Goal: Task Accomplishment & Management: Use online tool/utility

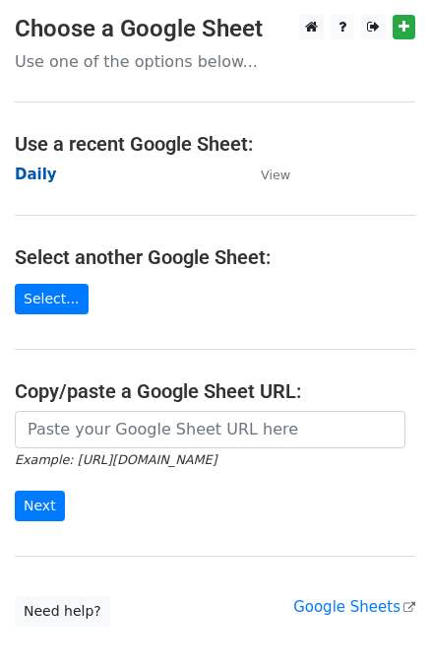
click at [27, 174] on strong "Daily" at bounding box center [36, 174] width 42 height 18
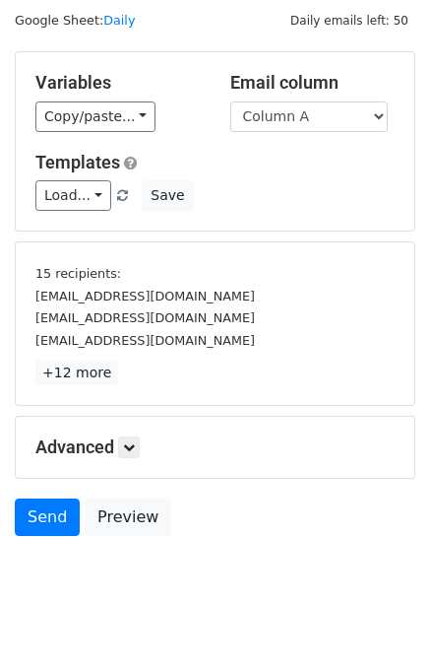
scroll to position [84, 0]
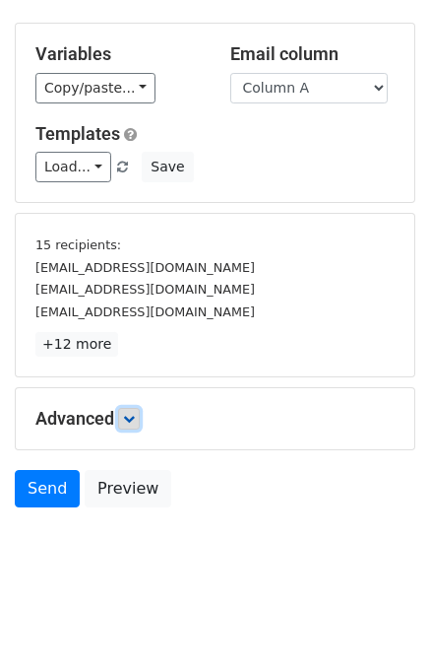
click at [140, 418] on link at bounding box center [129, 419] width 22 height 22
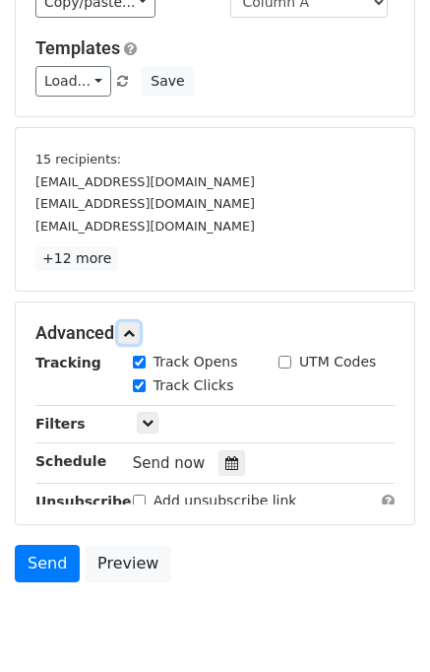
scroll to position [267, 0]
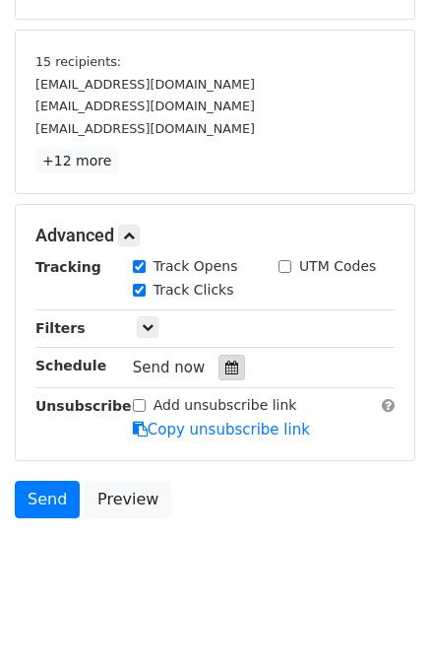
click at [221, 371] on div at bounding box center [232, 367] width 27 height 26
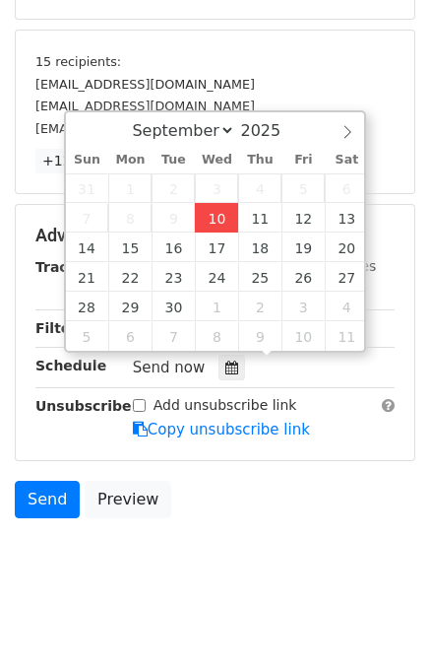
type input "2025-09-10 12:14"
type input "14"
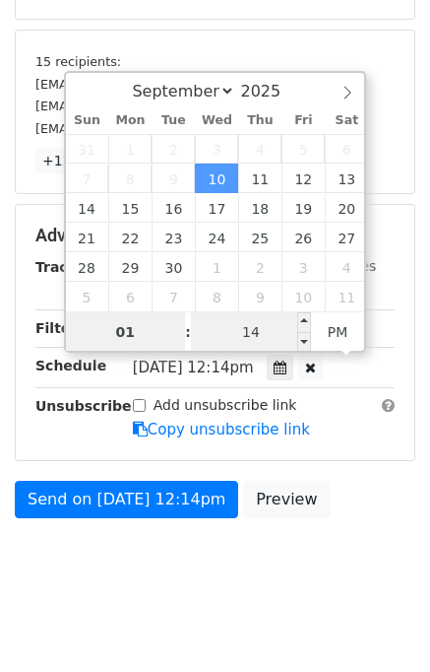
type input "01"
type input "2025-09-10 13:14"
click at [248, 322] on input "14" at bounding box center [251, 331] width 120 height 39
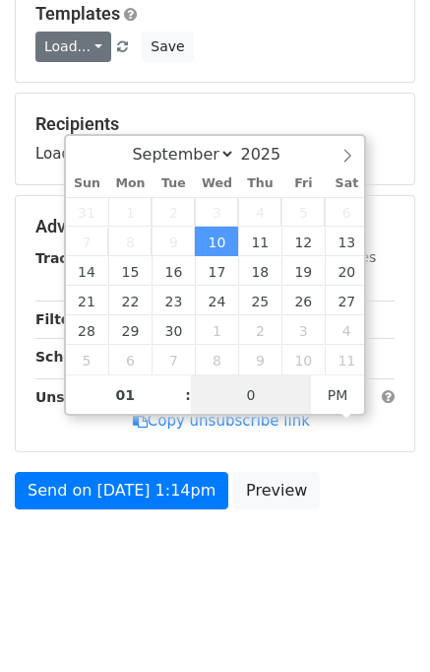
type input "00"
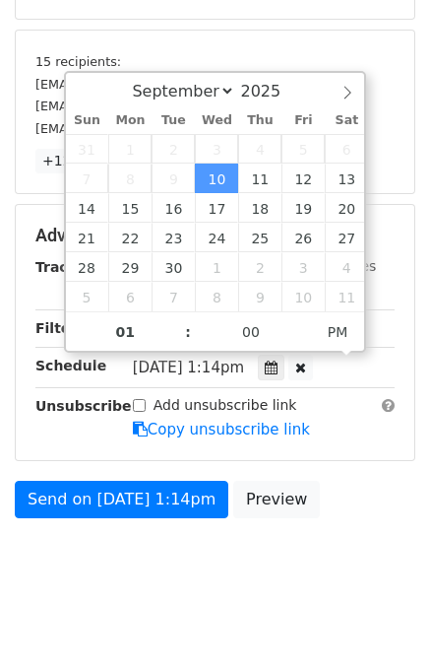
type input "2025-09-10 13:00"
click at [349, 568] on body "New Campaign Daily emails left: 50 Google Sheet: Daily Variables Copy/paste... …" at bounding box center [215, 177] width 430 height 859
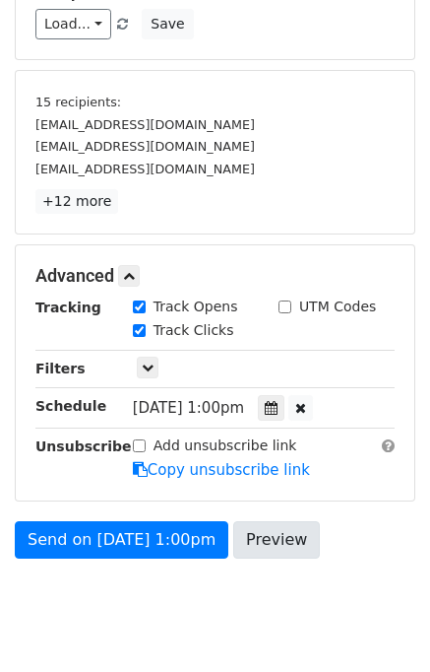
scroll to position [276, 0]
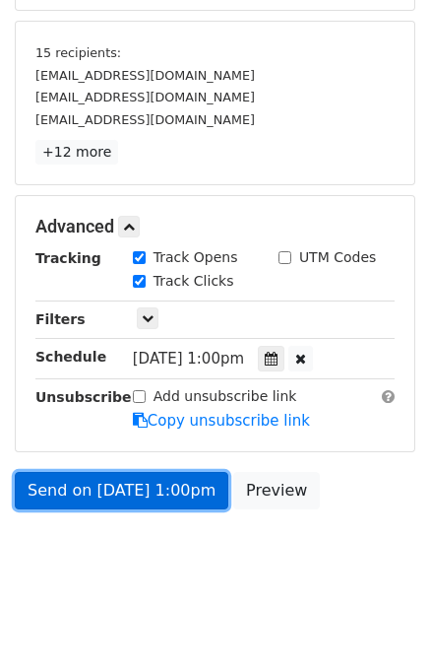
click at [165, 485] on link "Send on Sep 10 at 1:00pm" at bounding box center [122, 490] width 214 height 37
click at [75, 489] on link "Send on Sep 10 at 1:00pm" at bounding box center [122, 490] width 214 height 37
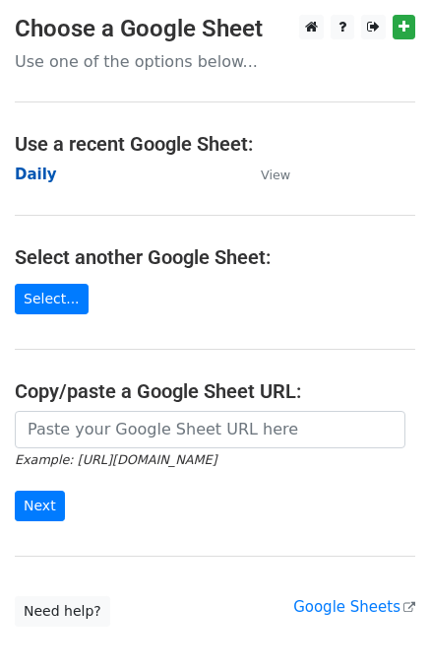
click at [35, 180] on strong "Daily" at bounding box center [36, 174] width 42 height 18
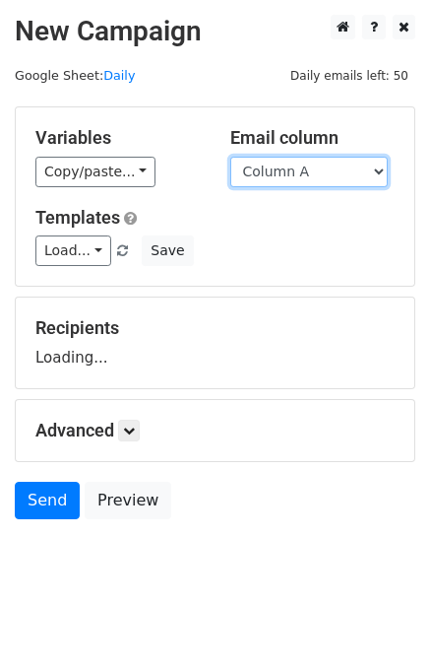
click at [271, 180] on select "Column A Column B Column C Column D" at bounding box center [309, 172] width 158 height 31
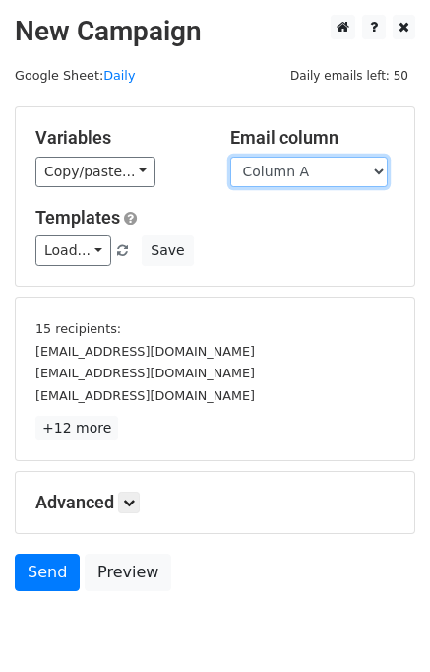
click at [288, 164] on select "Column A Column B Column C Column D" at bounding box center [309, 172] width 158 height 31
select select "Column B"
click at [230, 157] on select "Column A Column B Column C Column D" at bounding box center [309, 172] width 158 height 31
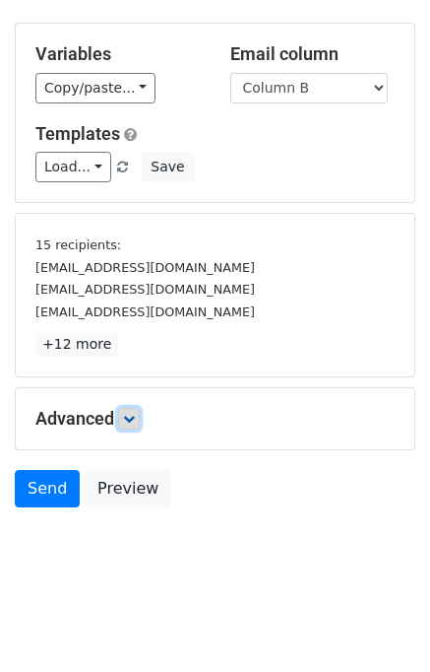
click at [135, 413] on icon at bounding box center [129, 419] width 12 height 12
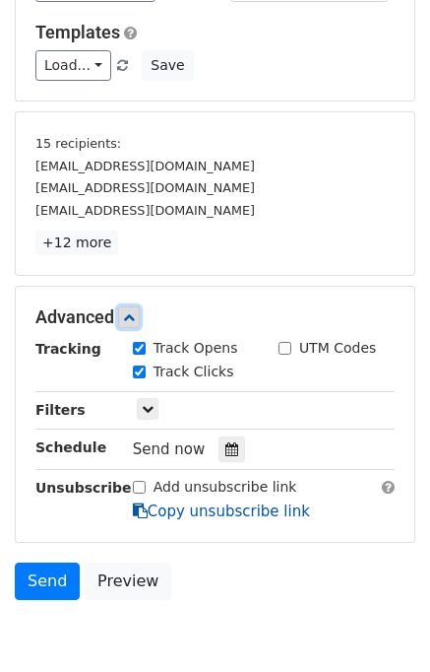
scroll to position [267, 0]
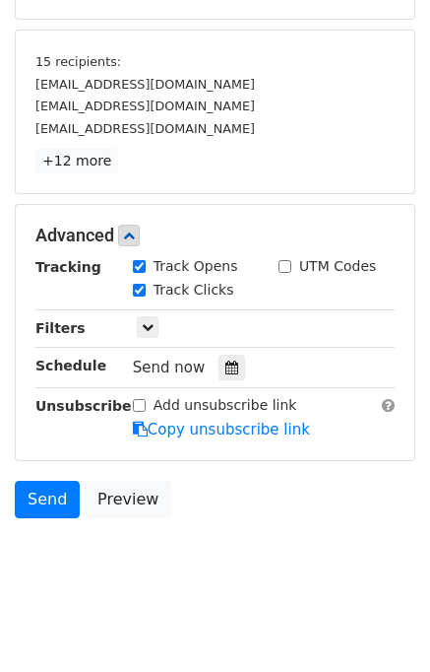
click at [240, 348] on div "Tracking Track Opens UTM Codes Track Clicks Filters Only include spreadsheet ro…" at bounding box center [214, 348] width 359 height 184
click at [219, 372] on div at bounding box center [232, 367] width 27 height 26
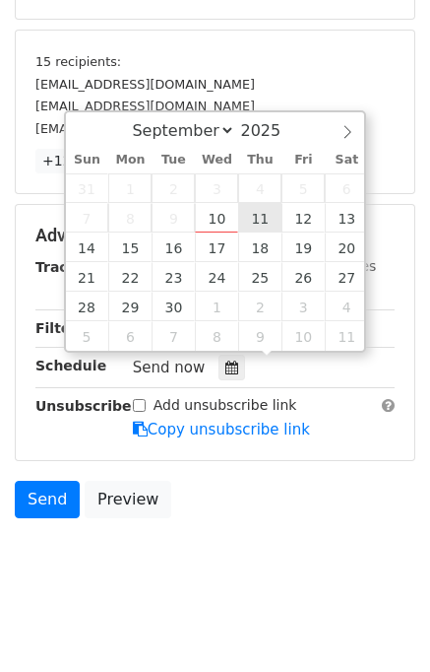
type input "2025-09-11 12:00"
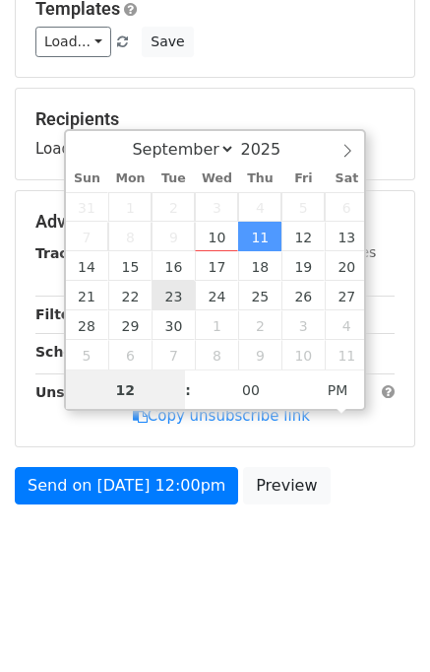
scroll to position [204, 0]
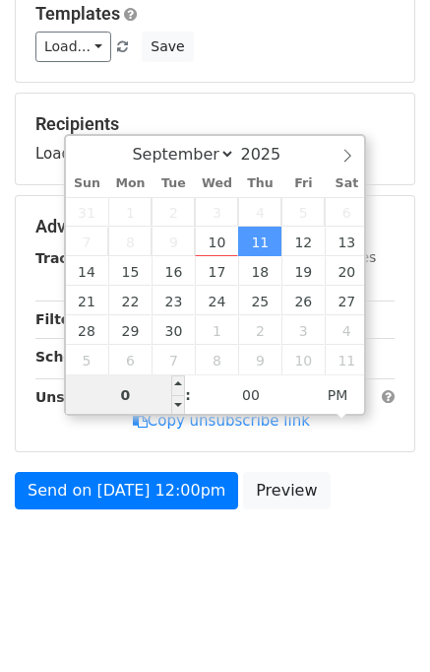
type input "02"
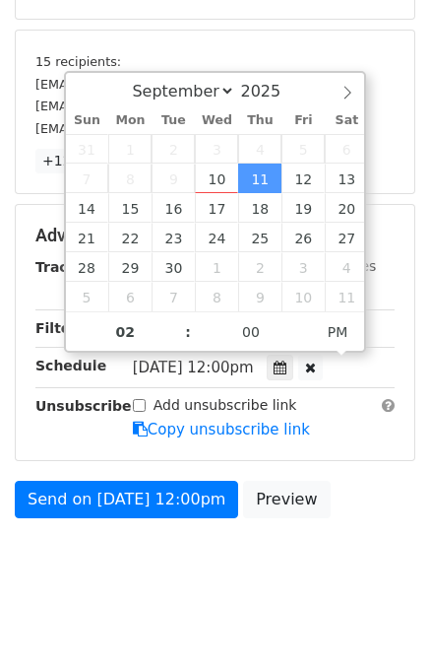
type input "2025-09-11 14:00"
click at [293, 541] on body "New Campaign Daily emails left: 50 Google Sheet: Daily Variables Copy/paste... …" at bounding box center [215, 177] width 430 height 859
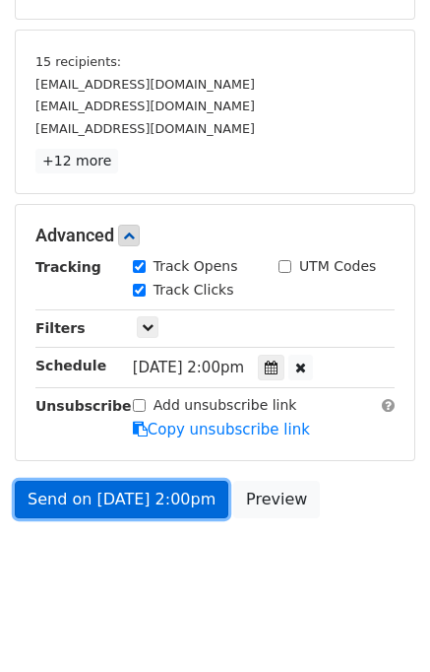
click at [114, 494] on link "Send on Sep 11 at 2:00pm" at bounding box center [122, 499] width 214 height 37
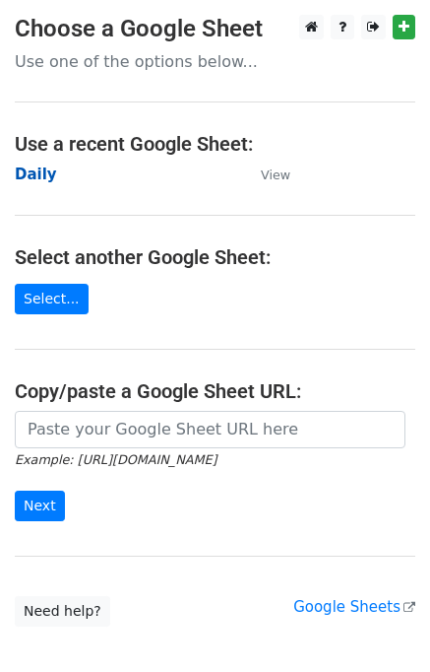
click at [40, 168] on strong "Daily" at bounding box center [36, 174] width 42 height 18
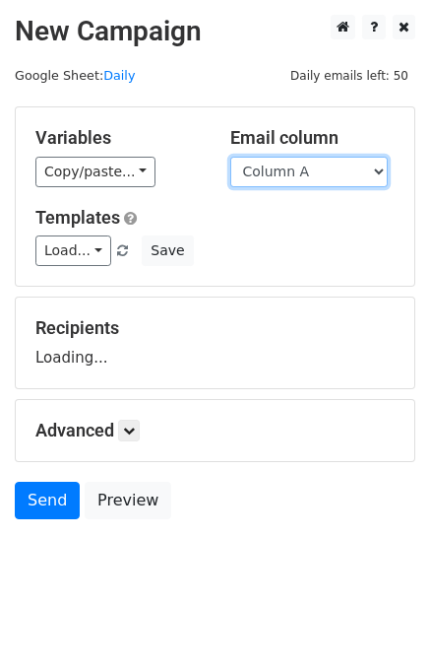
click at [315, 174] on select "Column A Column B Column C Column D" at bounding box center [309, 172] width 158 height 31
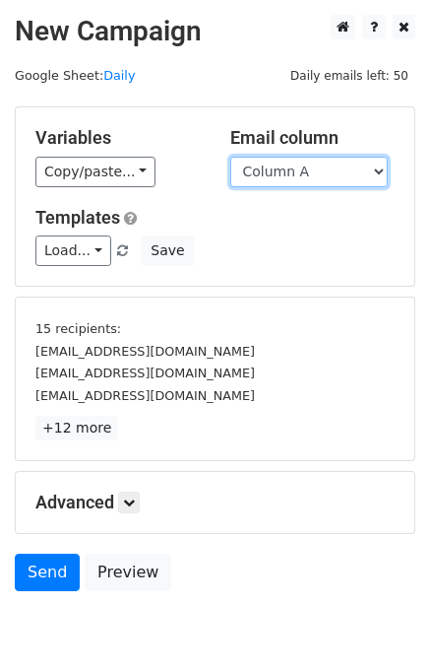
click at [295, 175] on select "Column A Column B Column C Column D" at bounding box center [309, 172] width 158 height 31
select select "Column C"
click at [230, 157] on select "Column A Column B Column C Column D" at bounding box center [309, 172] width 158 height 31
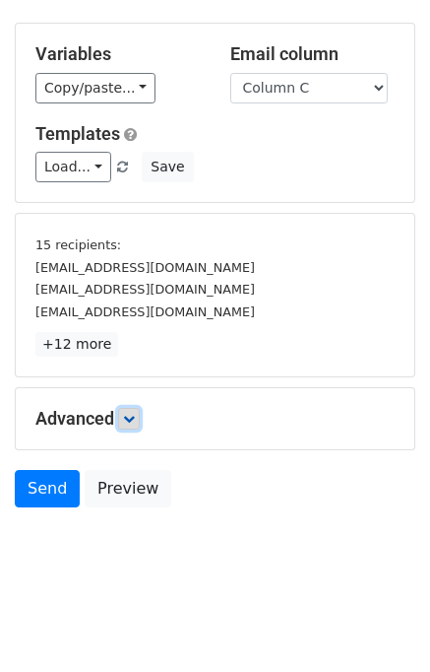
click at [135, 419] on icon at bounding box center [129, 419] width 12 height 12
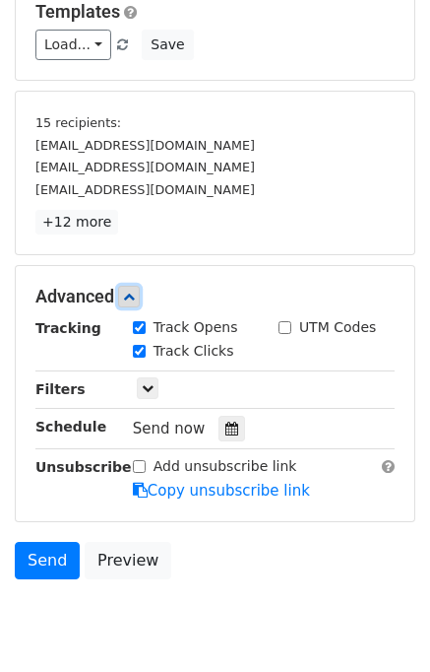
scroll to position [274, 0]
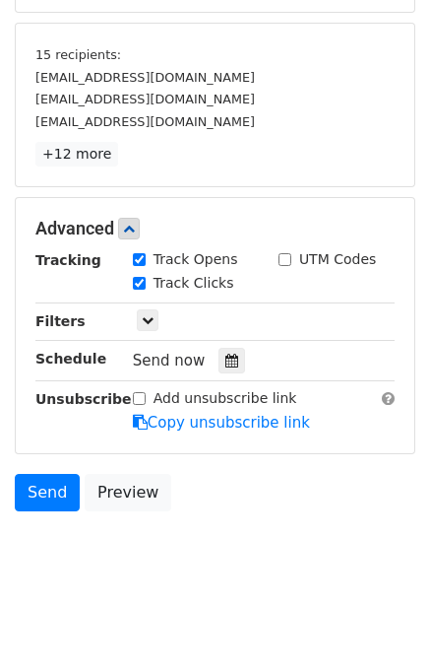
click at [234, 354] on div "Send now" at bounding box center [248, 361] width 231 height 27
click at [227, 355] on div at bounding box center [232, 361] width 27 height 26
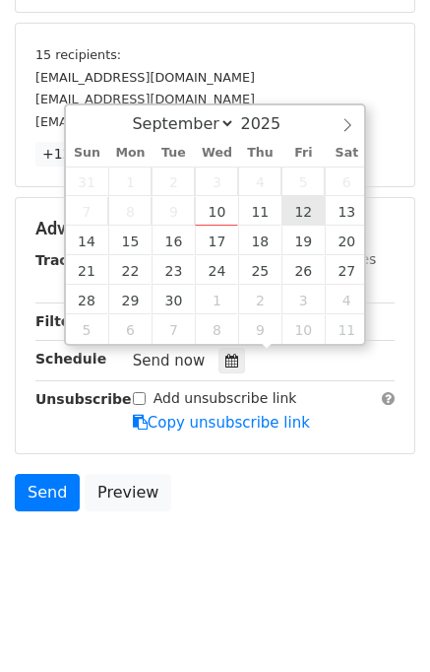
type input "[DATE] 12:00"
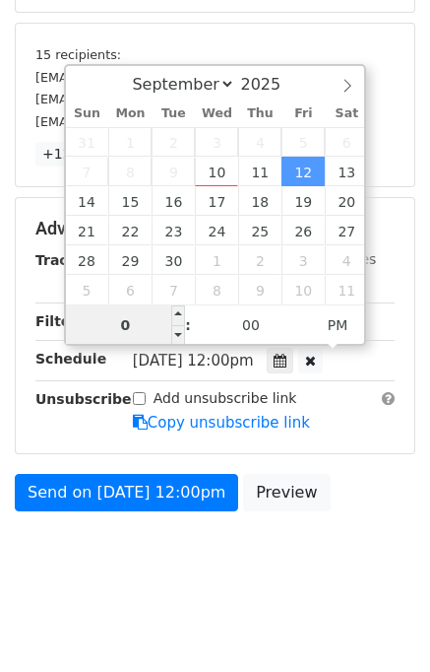
type input "03"
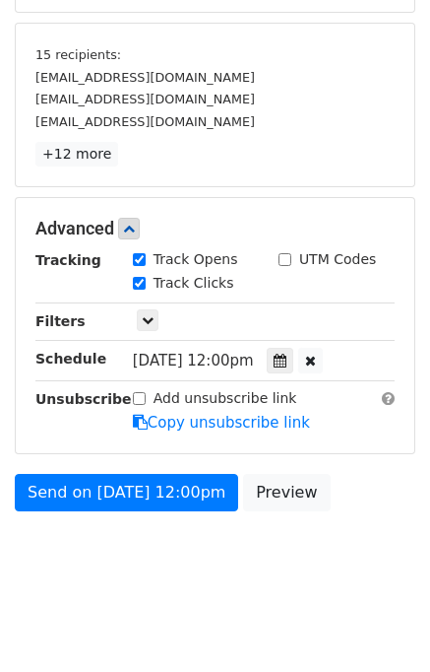
type input "2025-09-12 15:00"
click at [295, 562] on body "New Campaign Daily emails left: 50 Google Sheet: Daily Variables Copy/paste... …" at bounding box center [215, 170] width 430 height 859
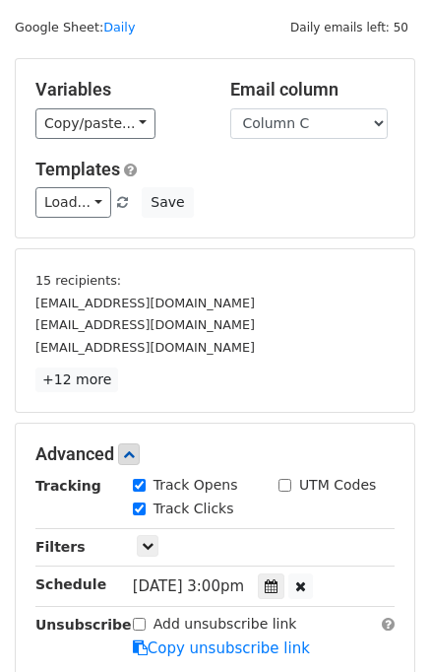
scroll to position [276, 0]
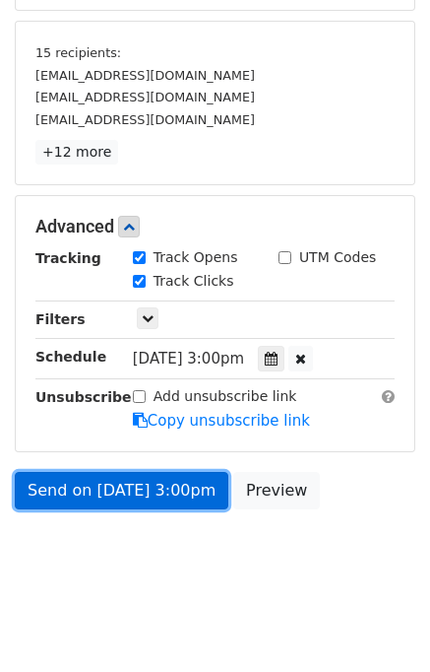
click at [104, 487] on link "Send on Sep 12 at 3:00pm" at bounding box center [122, 490] width 214 height 37
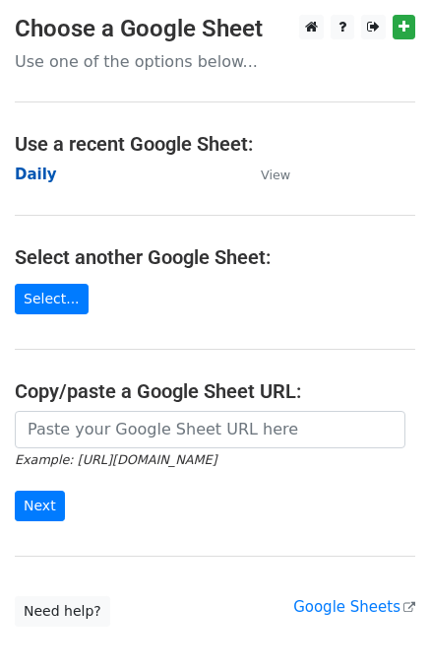
click at [40, 172] on strong "Daily" at bounding box center [36, 174] width 42 height 18
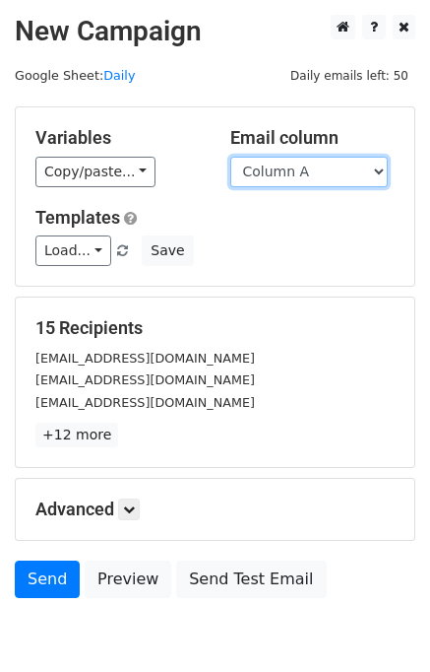
click at [318, 161] on select "Column A Column B Column C Column D" at bounding box center [309, 172] width 158 height 31
select select "Column D"
click at [230, 157] on select "Column A Column B Column C Column D" at bounding box center [309, 172] width 158 height 31
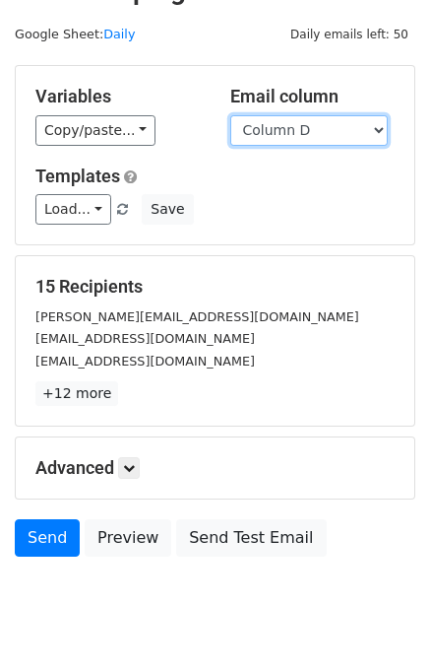
scroll to position [91, 0]
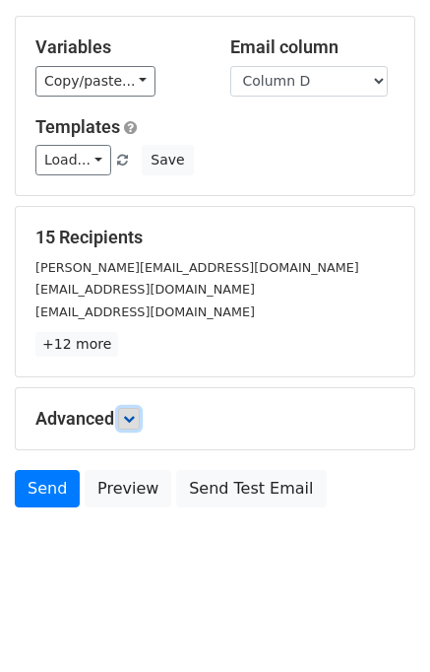
click at [135, 419] on icon at bounding box center [129, 419] width 12 height 12
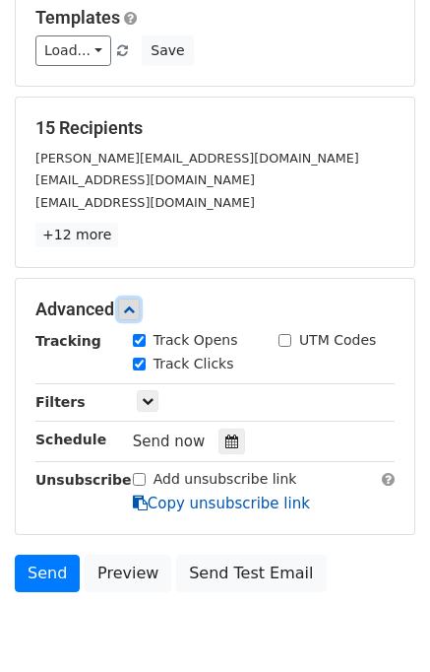
scroll to position [276, 0]
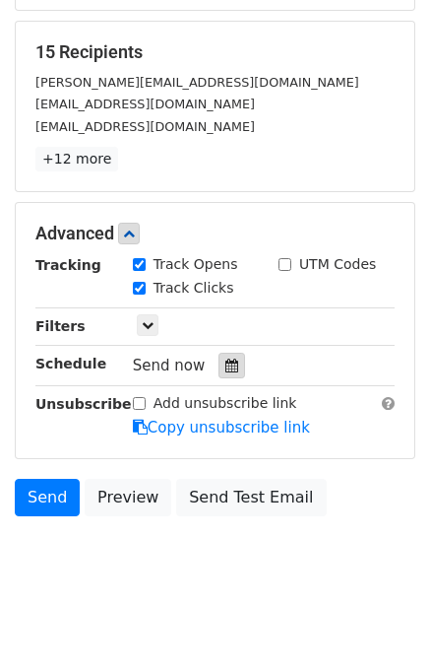
click at [232, 367] on div at bounding box center [232, 366] width 27 height 26
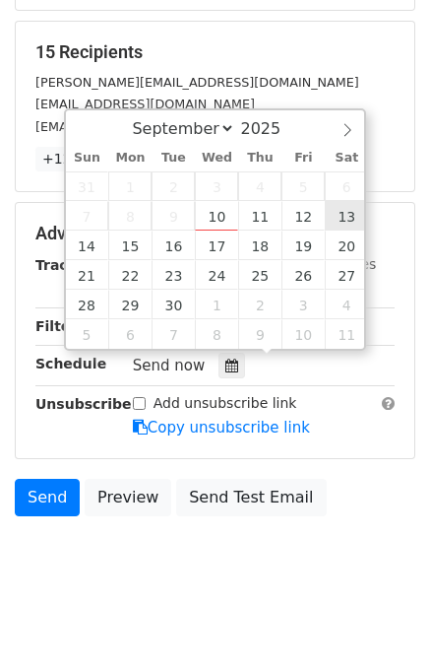
type input "[DATE] 12:00"
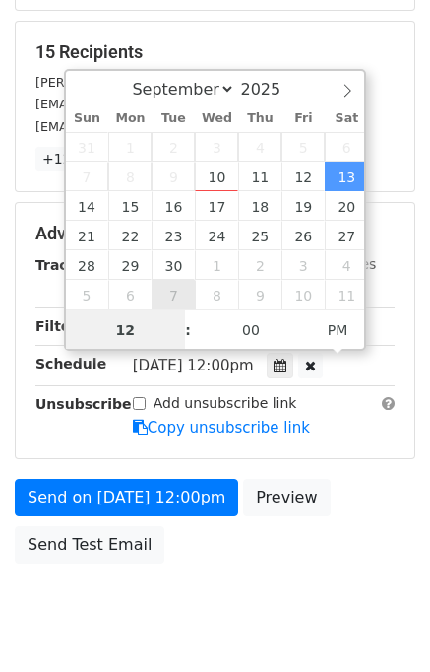
scroll to position [251, 0]
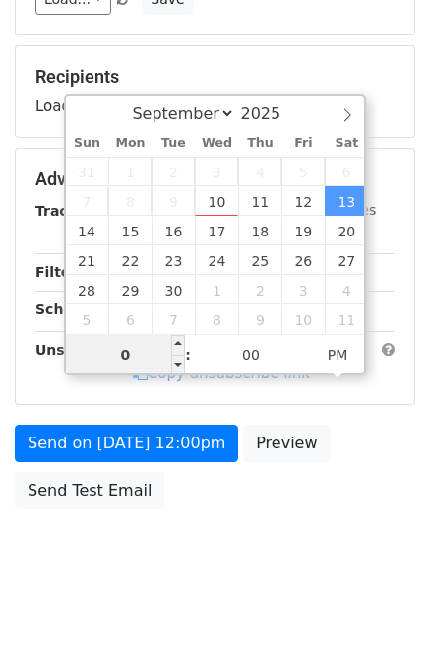
type input "04"
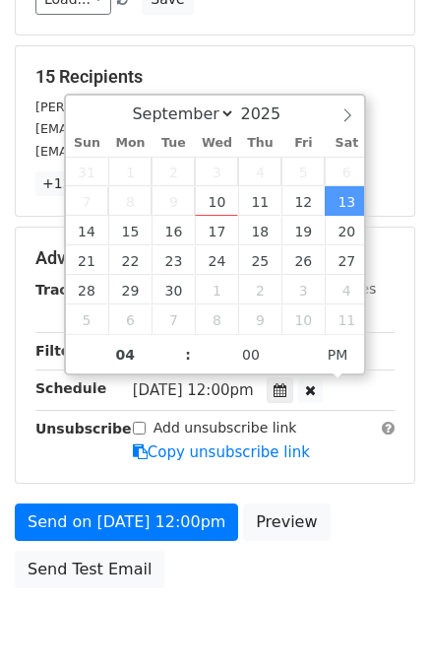
type input "[DATE] 16:00"
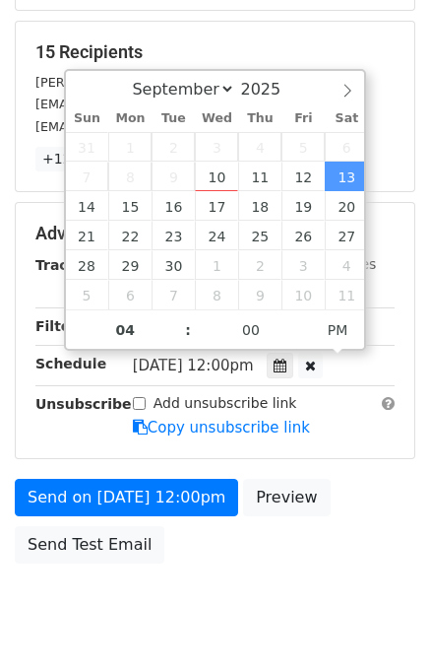
click at [281, 514] on div "Preview your emails before sending" at bounding box center [273, 543] width 197 height 62
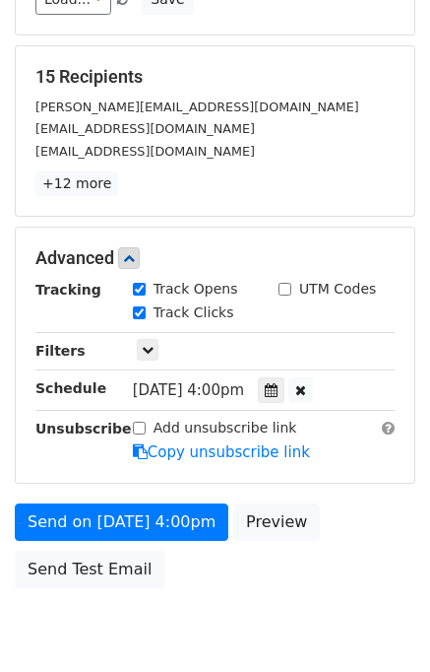
scroll to position [276, 0]
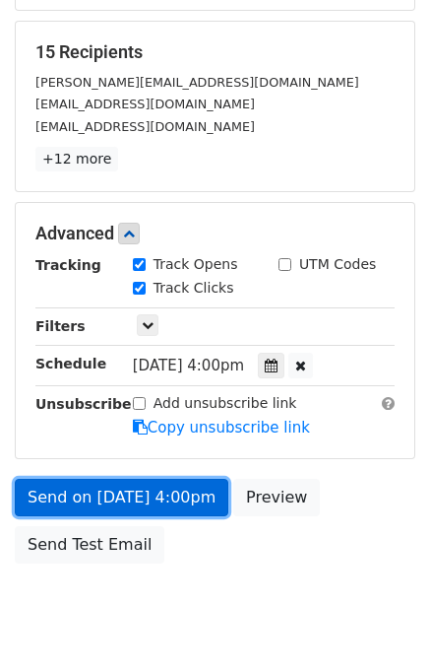
click at [144, 497] on link "Send on [DATE] 4:00pm" at bounding box center [122, 497] width 214 height 37
